Goal: Information Seeking & Learning: Learn about a topic

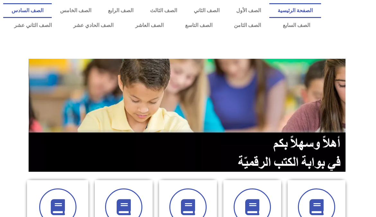
click at [52, 11] on link "الصف السادس" at bounding box center [27, 10] width 49 height 15
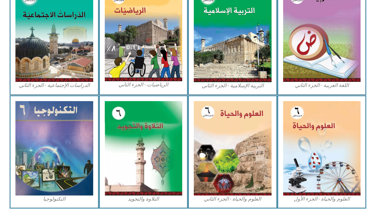
scroll to position [330, 0]
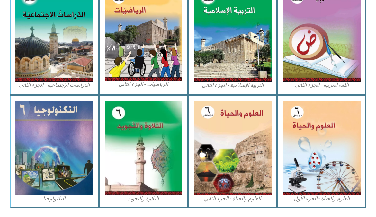
click at [320, 137] on img at bounding box center [322, 148] width 78 height 95
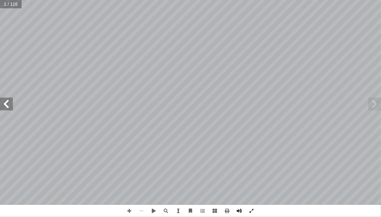
click at [4, 104] on span at bounding box center [6, 104] width 13 height 13
click at [10, 106] on span at bounding box center [6, 104] width 13 height 13
click at [8, 106] on span at bounding box center [6, 104] width 13 height 13
click at [5, 104] on span at bounding box center [6, 104] width 13 height 13
